Goal: Check status

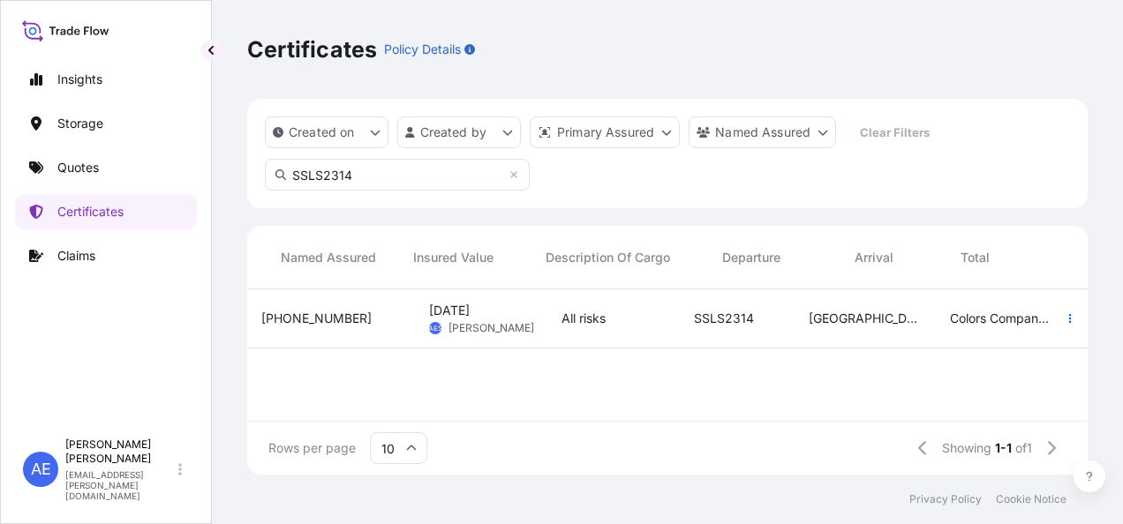
scroll to position [182, 826]
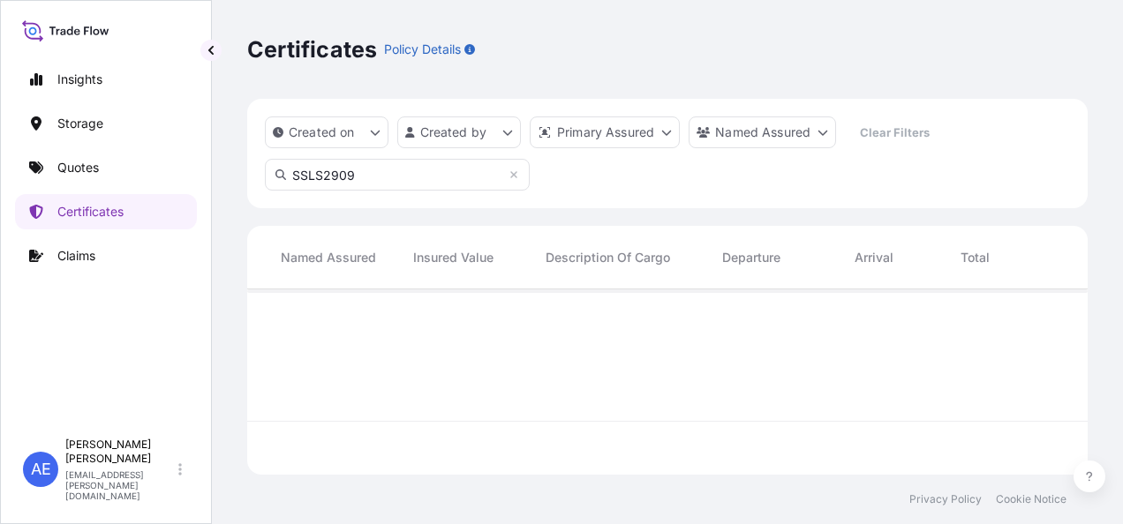
type input "SSLS2909"
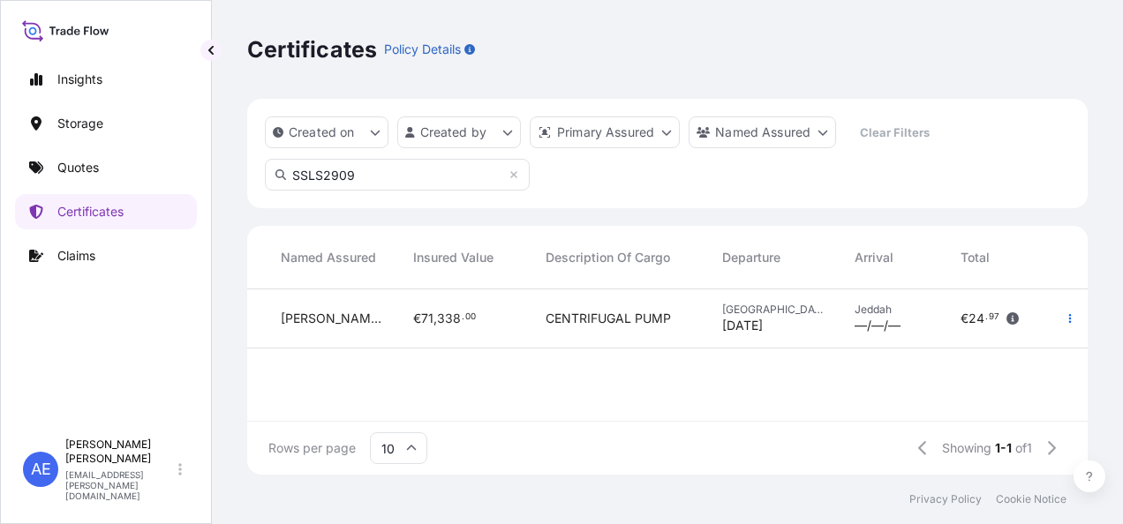
drag, startPoint x: 139, startPoint y: 157, endPoint x: 0, endPoint y: 155, distance: 139.5
click at [5, 157] on div "Insights Storage Quotes Certificates Claims AE [PERSON_NAME] Samuel [EMAIL_ADDR…" at bounding box center [561, 262] width 1123 height 524
paste input "SSLS2823"
type input "SSLS2823"
drag, startPoint x: 371, startPoint y: 171, endPoint x: 0, endPoint y: 172, distance: 370.8
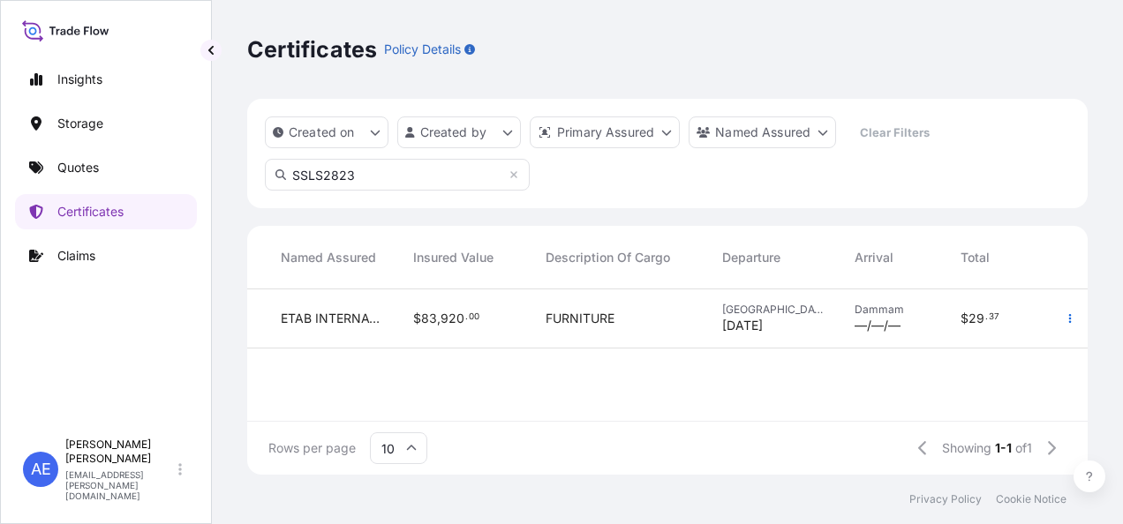
click at [0, 172] on html "Insights Storage Quotes Certificates Claims AE [PERSON_NAME] Samuel [EMAIL_ADDR…" at bounding box center [561, 262] width 1123 height 524
type input "B"
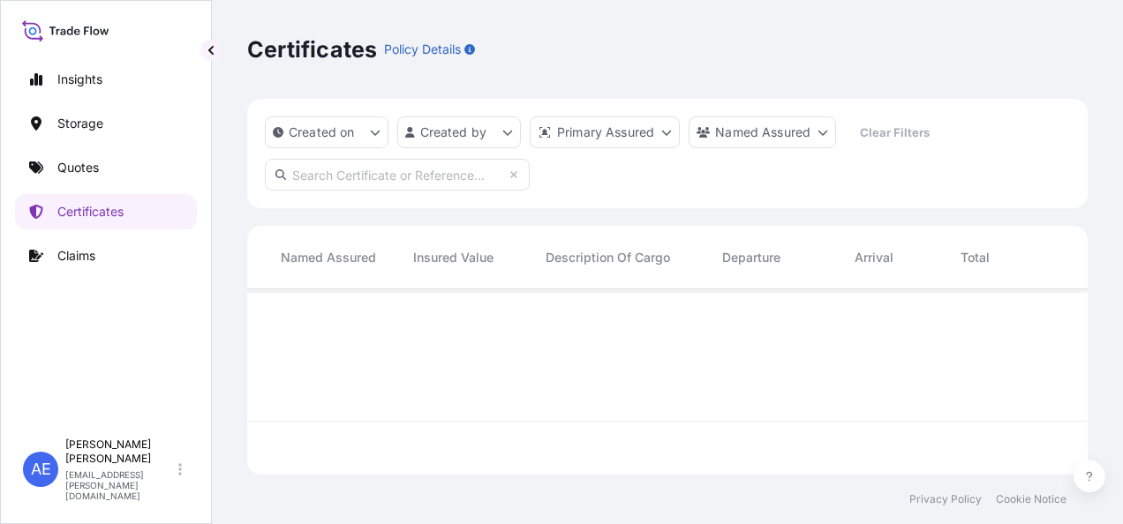
paste input "SSLS2899"
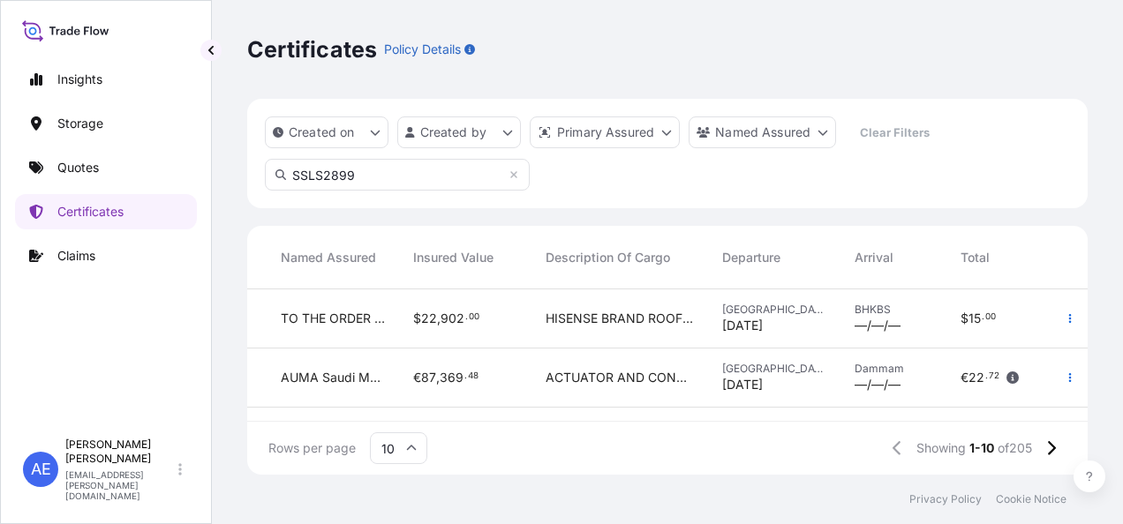
type input "SSLS2899"
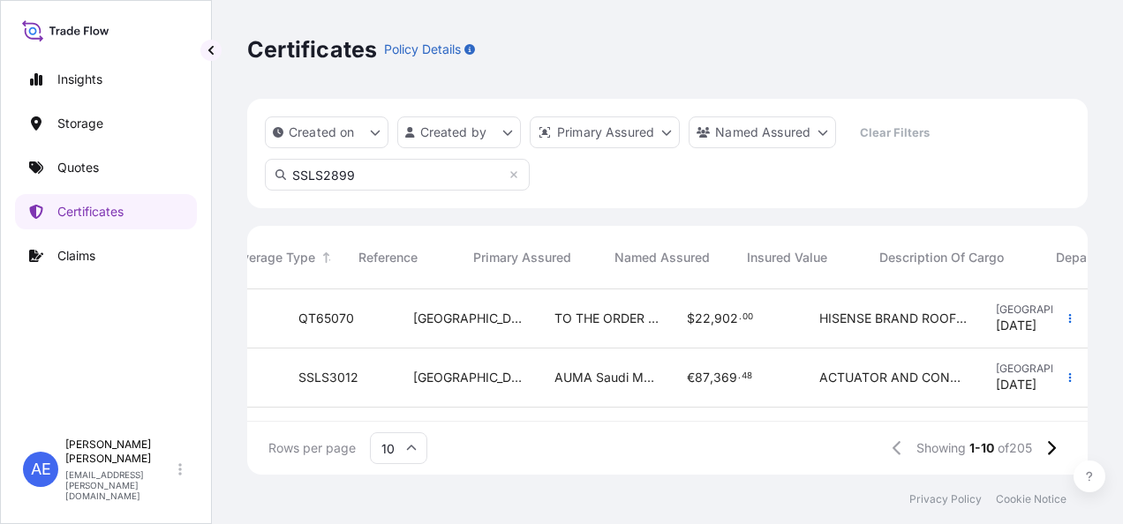
scroll to position [0, 336]
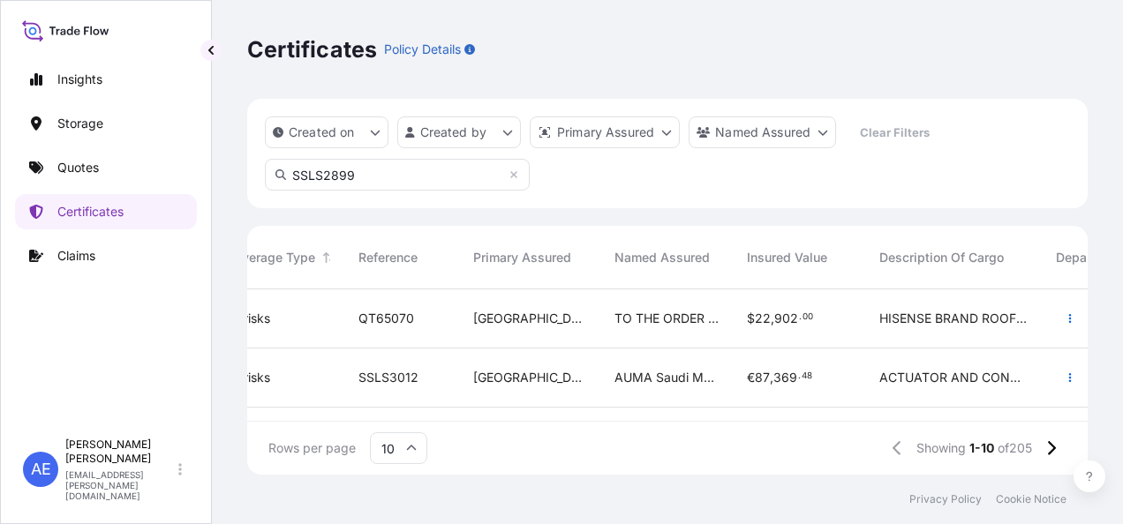
click at [401, 179] on input "SSLS2899" at bounding box center [397, 175] width 265 height 32
click at [408, 185] on input "SSLS2899" at bounding box center [397, 175] width 265 height 32
click at [294, 171] on input "SSLS2899" at bounding box center [397, 175] width 265 height 32
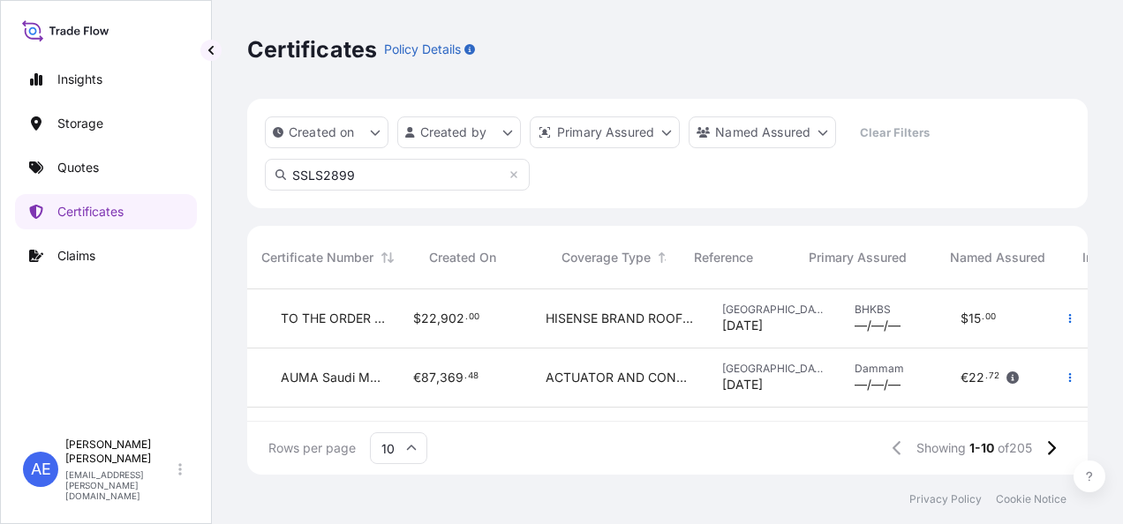
scroll to position [0, 0]
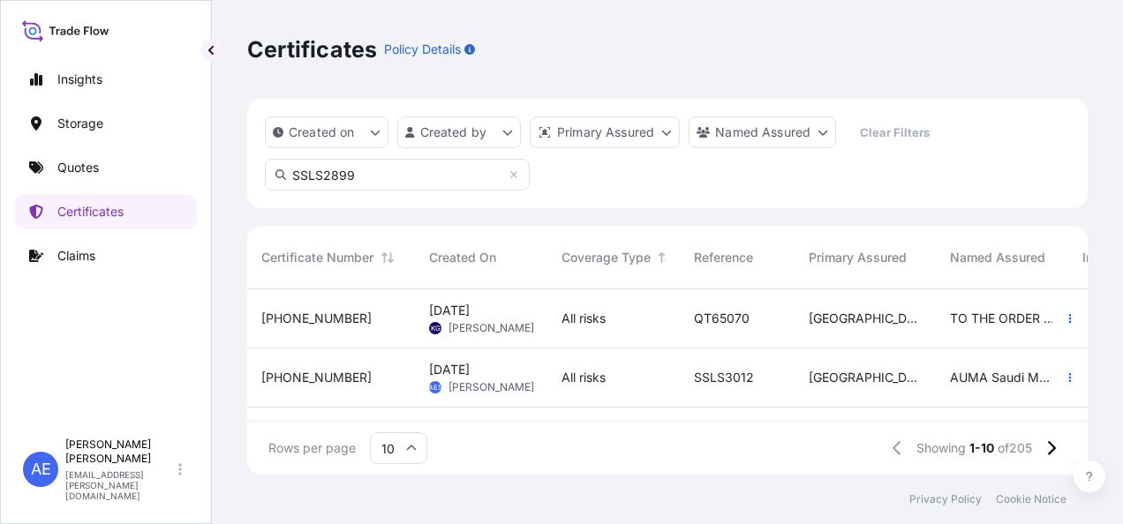
click at [374, 171] on input "SSLS2899" at bounding box center [397, 175] width 265 height 32
click at [511, 172] on icon at bounding box center [513, 174] width 7 height 7
click at [449, 178] on input "text" at bounding box center [397, 175] width 265 height 32
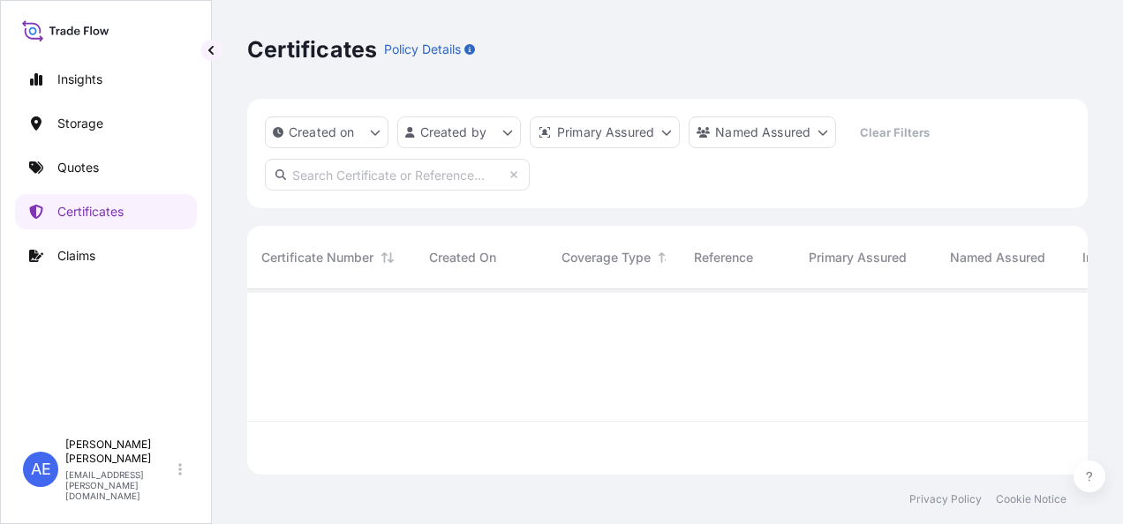
paste input "SSLS2899"
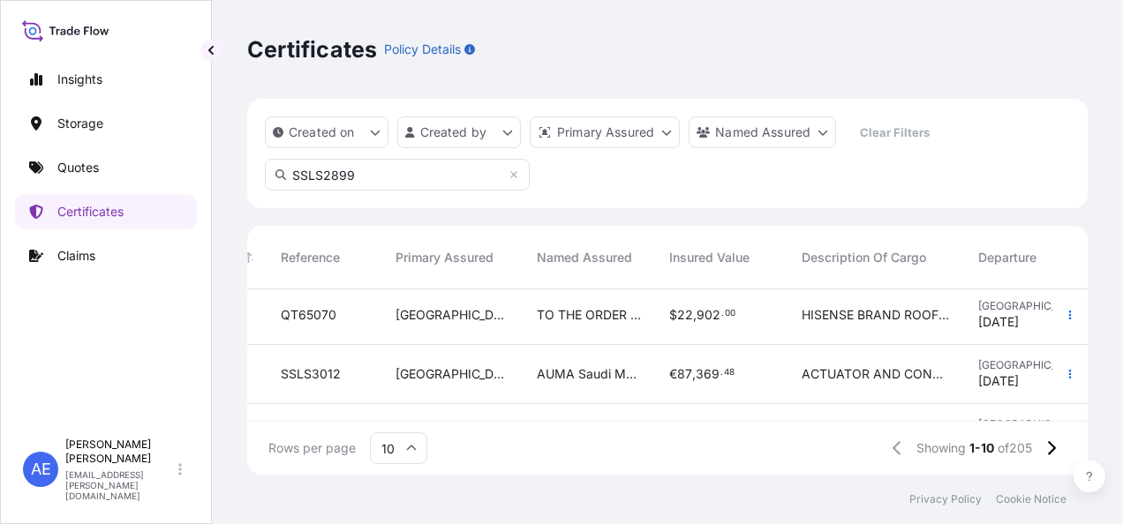
scroll to position [0, 413]
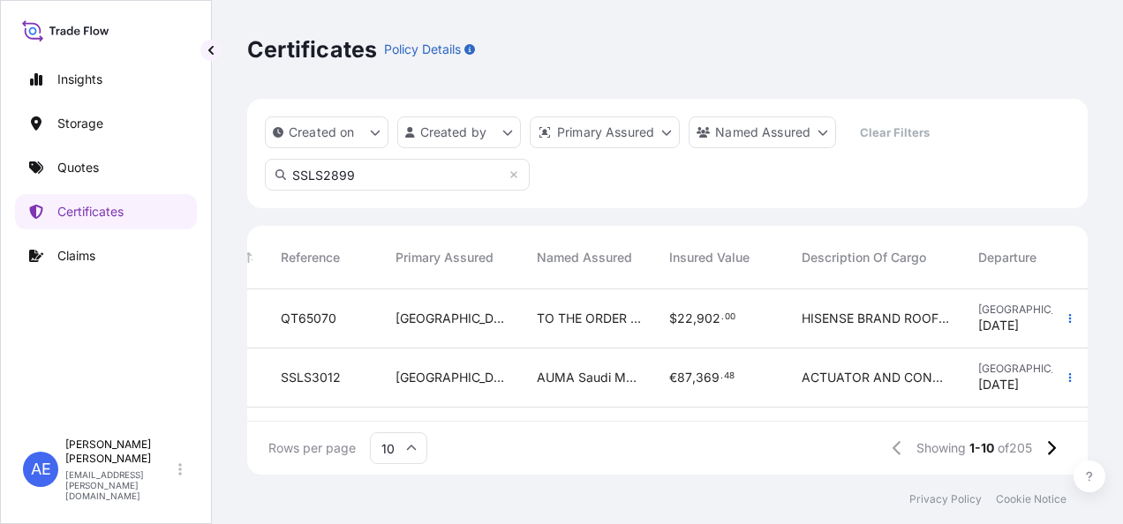
click at [410, 178] on input "SSLS2899" at bounding box center [397, 175] width 265 height 32
type input "SSLS2899"
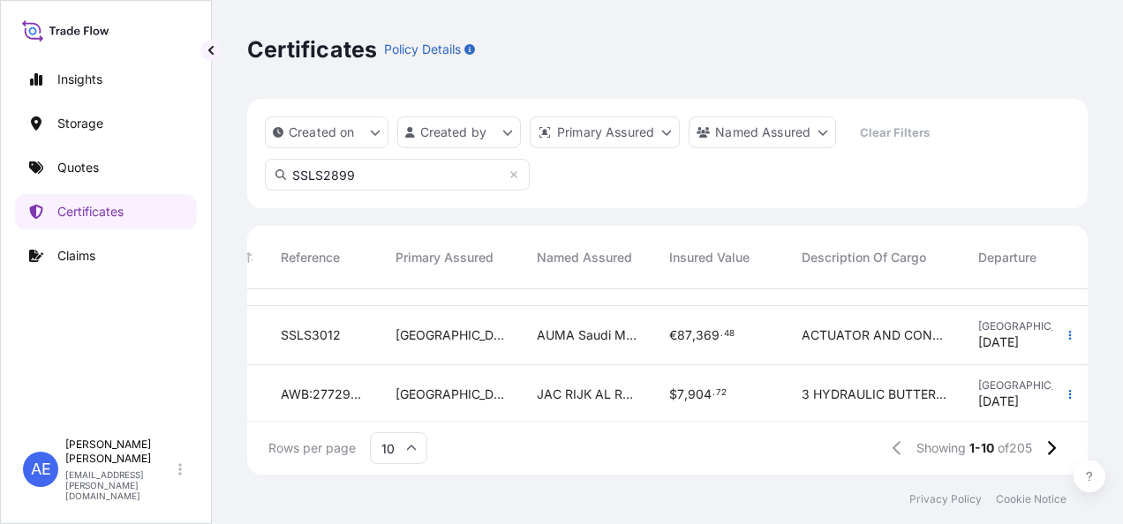
scroll to position [32, 413]
